Goal: Task Accomplishment & Management: Manage account settings

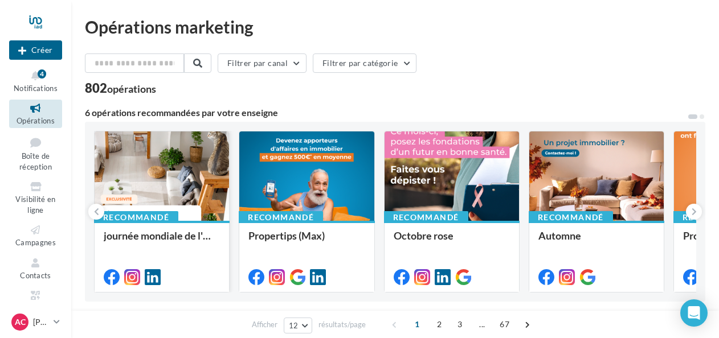
click at [161, 197] on div at bounding box center [162, 177] width 134 height 91
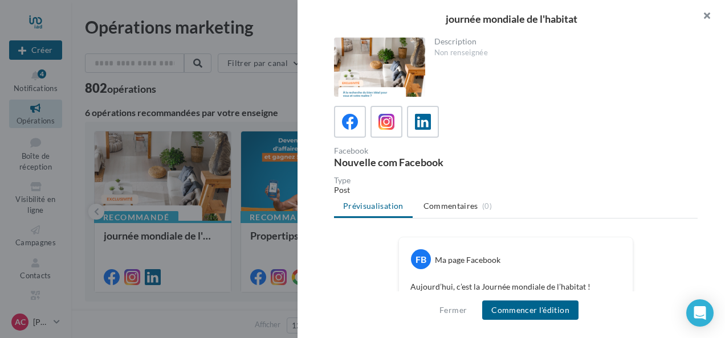
click at [706, 15] on button "button" at bounding box center [702, 17] width 46 height 34
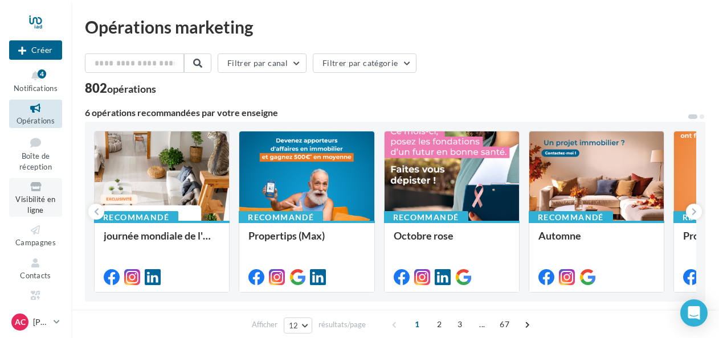
click at [38, 193] on icon at bounding box center [36, 187] width 46 height 13
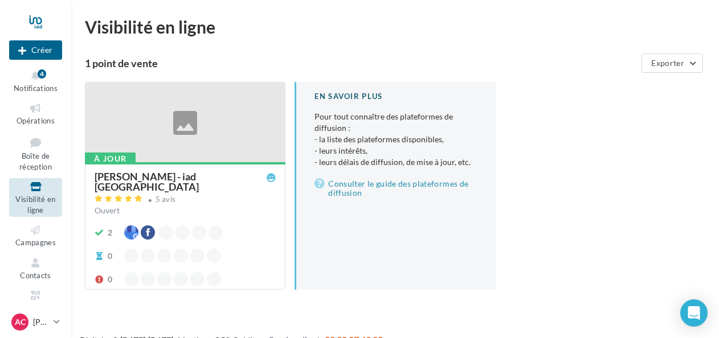
click at [256, 107] on div at bounding box center [184, 123] width 199 height 81
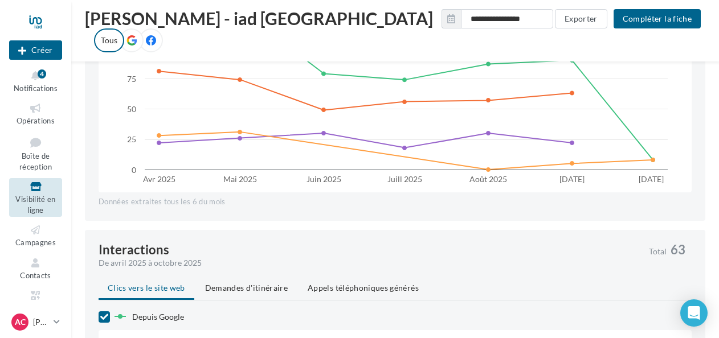
scroll to position [513, 0]
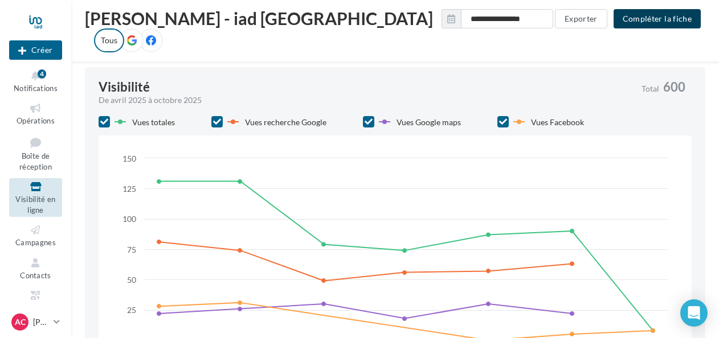
click at [652, 15] on button "Compléter la fiche" at bounding box center [656, 18] width 87 height 19
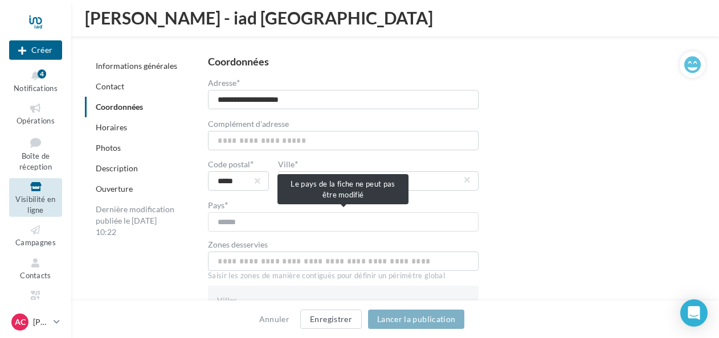
scroll to position [342, 0]
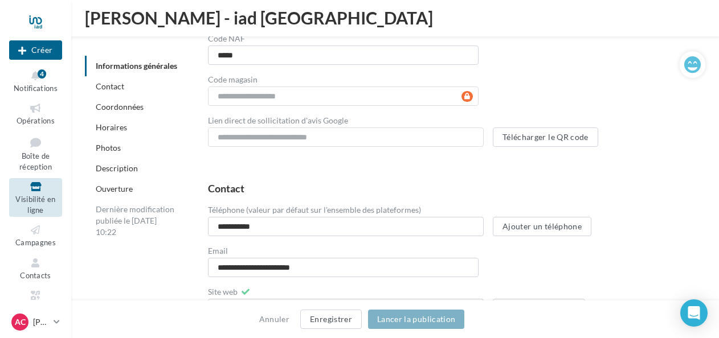
click at [118, 147] on link "Photos" at bounding box center [108, 148] width 25 height 10
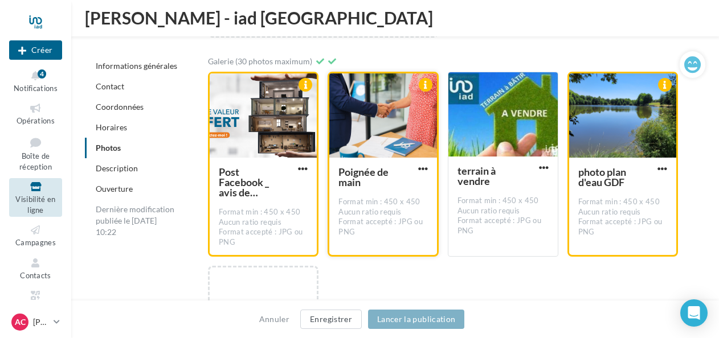
scroll to position [2145, 0]
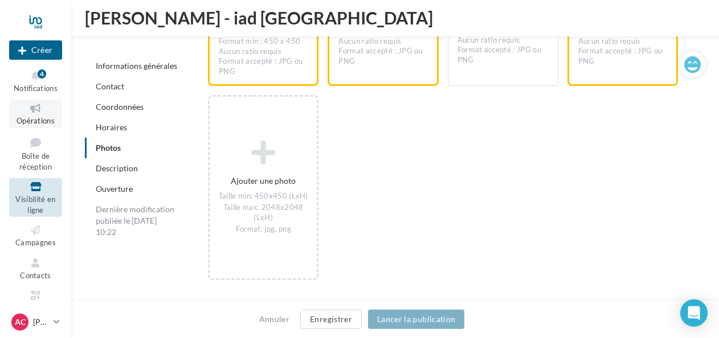
click at [41, 107] on icon at bounding box center [36, 108] width 46 height 13
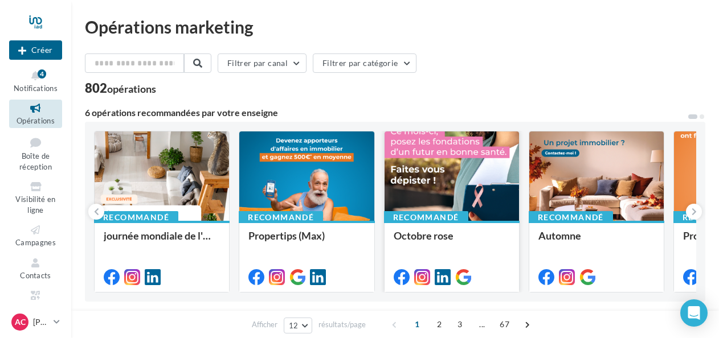
click at [455, 167] on div at bounding box center [451, 177] width 134 height 91
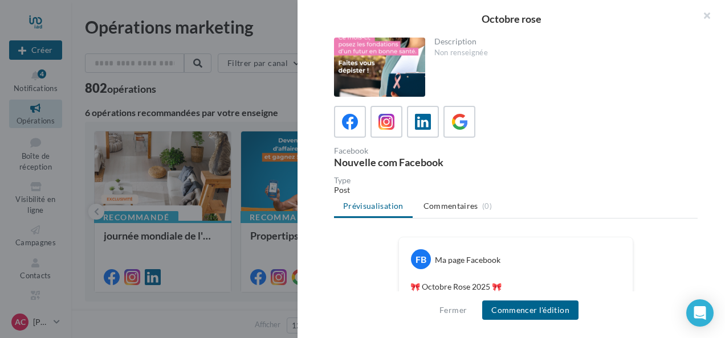
click at [390, 63] on div at bounding box center [379, 67] width 91 height 59
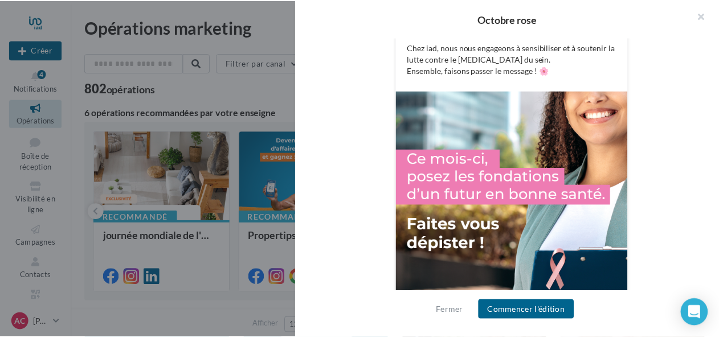
scroll to position [437, 0]
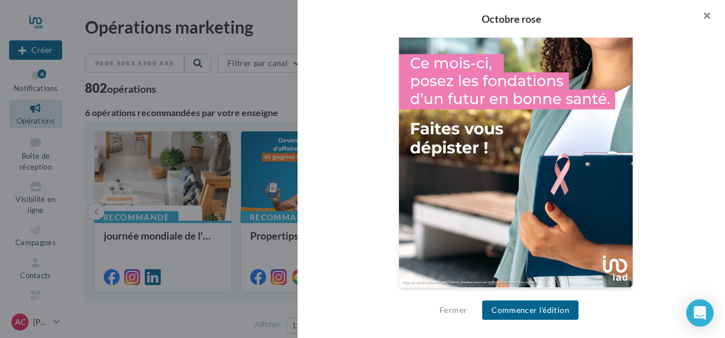
click at [707, 16] on button "button" at bounding box center [702, 17] width 46 height 34
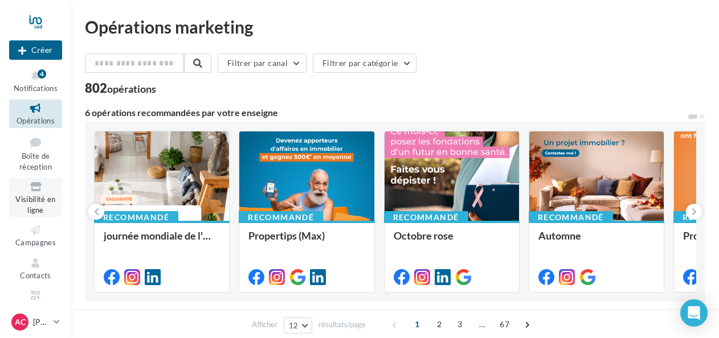
click at [30, 186] on icon at bounding box center [36, 187] width 46 height 13
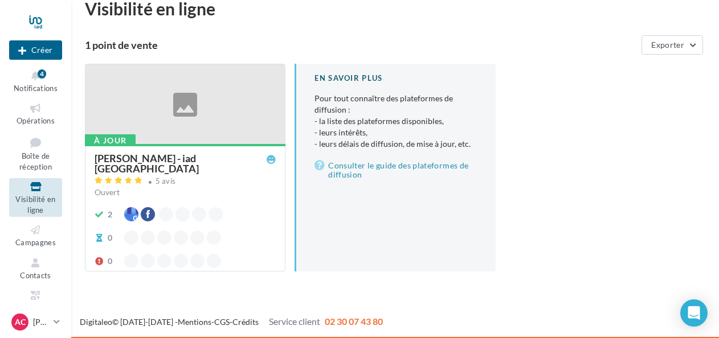
scroll to position [19, 0]
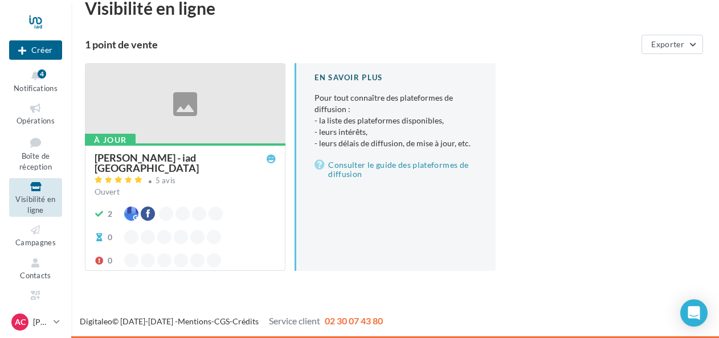
click at [197, 100] on div at bounding box center [184, 104] width 199 height 81
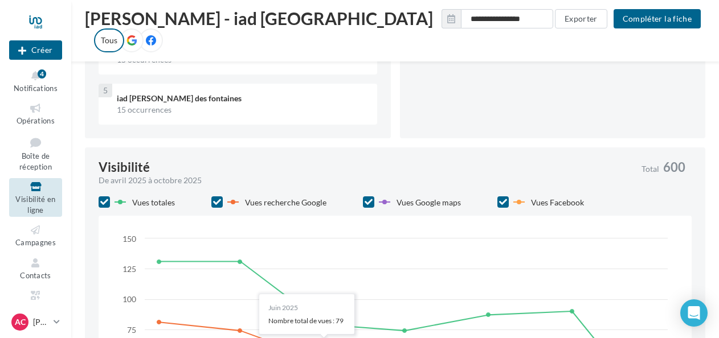
scroll to position [432, 0]
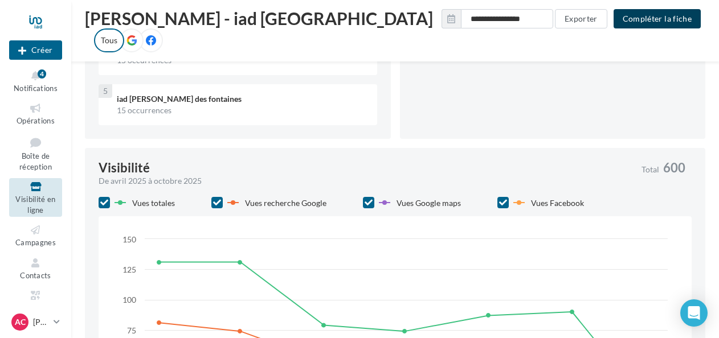
click at [648, 14] on button "Compléter la fiche" at bounding box center [656, 18] width 87 height 19
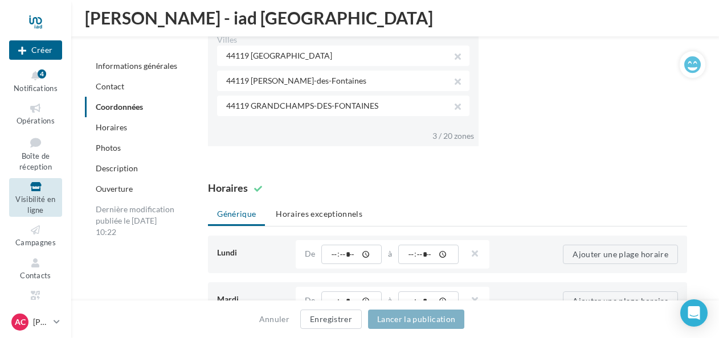
scroll to position [261, 0]
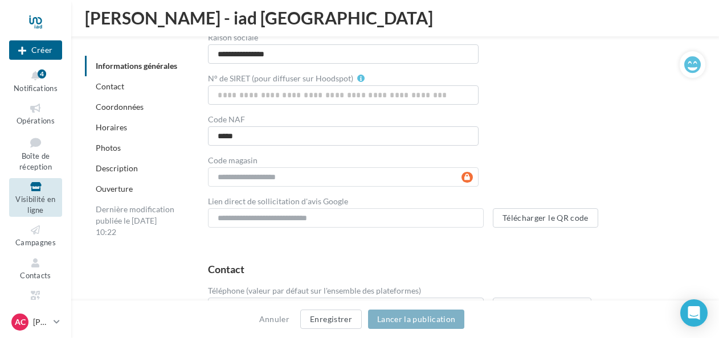
click at [109, 150] on link "Photos" at bounding box center [108, 148] width 25 height 10
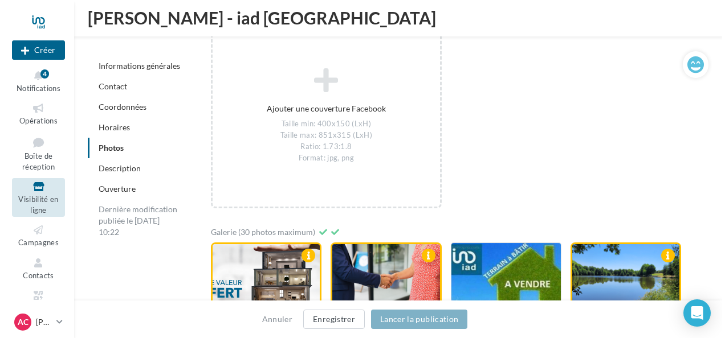
scroll to position [2145, 0]
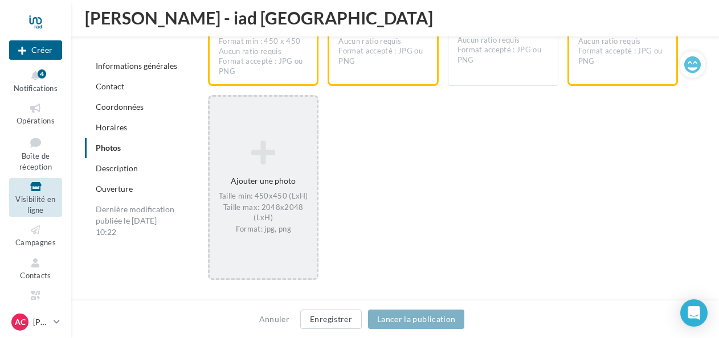
click at [264, 170] on div "Ajouter une photo Taille min: 450x450 (LxH) Taille max: 2048x2048 (LxH) Format:…" at bounding box center [263, 187] width 107 height 106
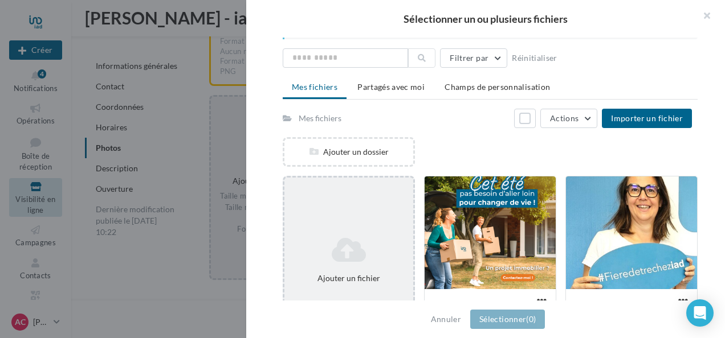
scroll to position [0, 0]
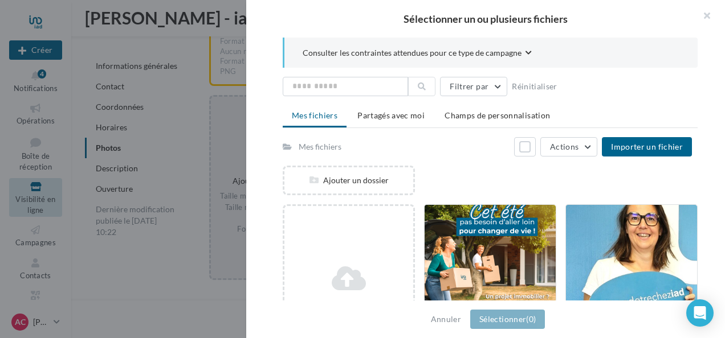
click at [327, 148] on div "Mes fichiers" at bounding box center [319, 146] width 43 height 11
click at [636, 138] on button "Importer un fichier" at bounding box center [646, 146] width 90 height 19
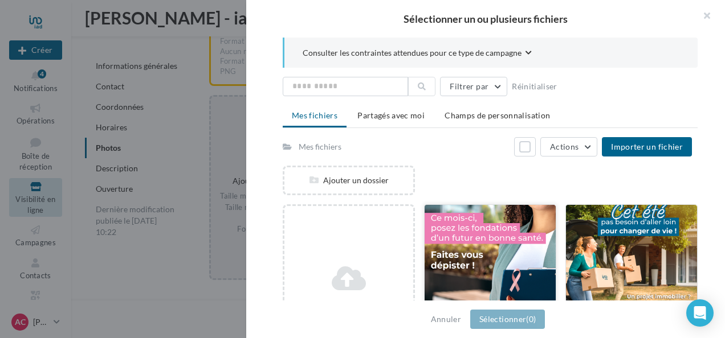
click at [488, 260] on div at bounding box center [489, 262] width 131 height 114
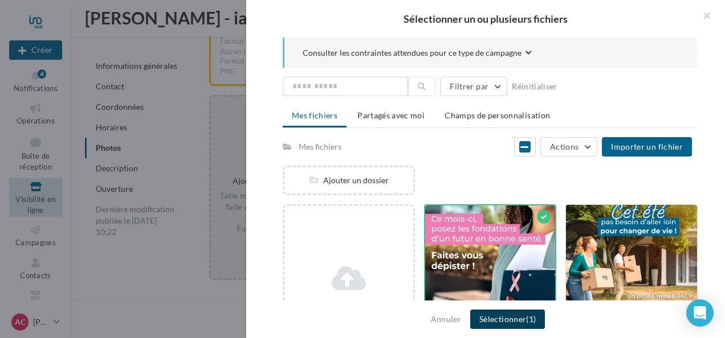
click at [498, 317] on button "Sélectionner (1)" at bounding box center [507, 319] width 75 height 19
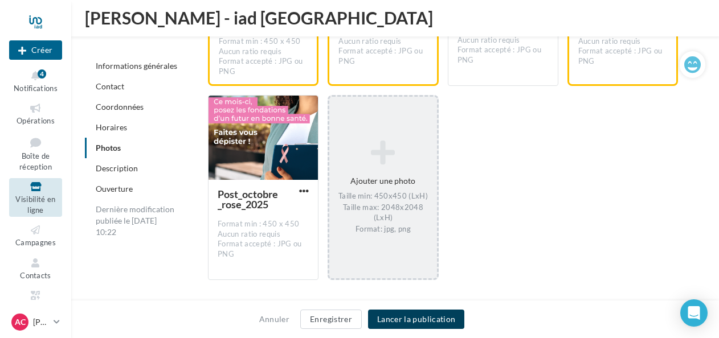
click at [424, 313] on button "Lancer la publication" at bounding box center [416, 319] width 96 height 19
